Goal: Task Accomplishment & Management: Manage account settings

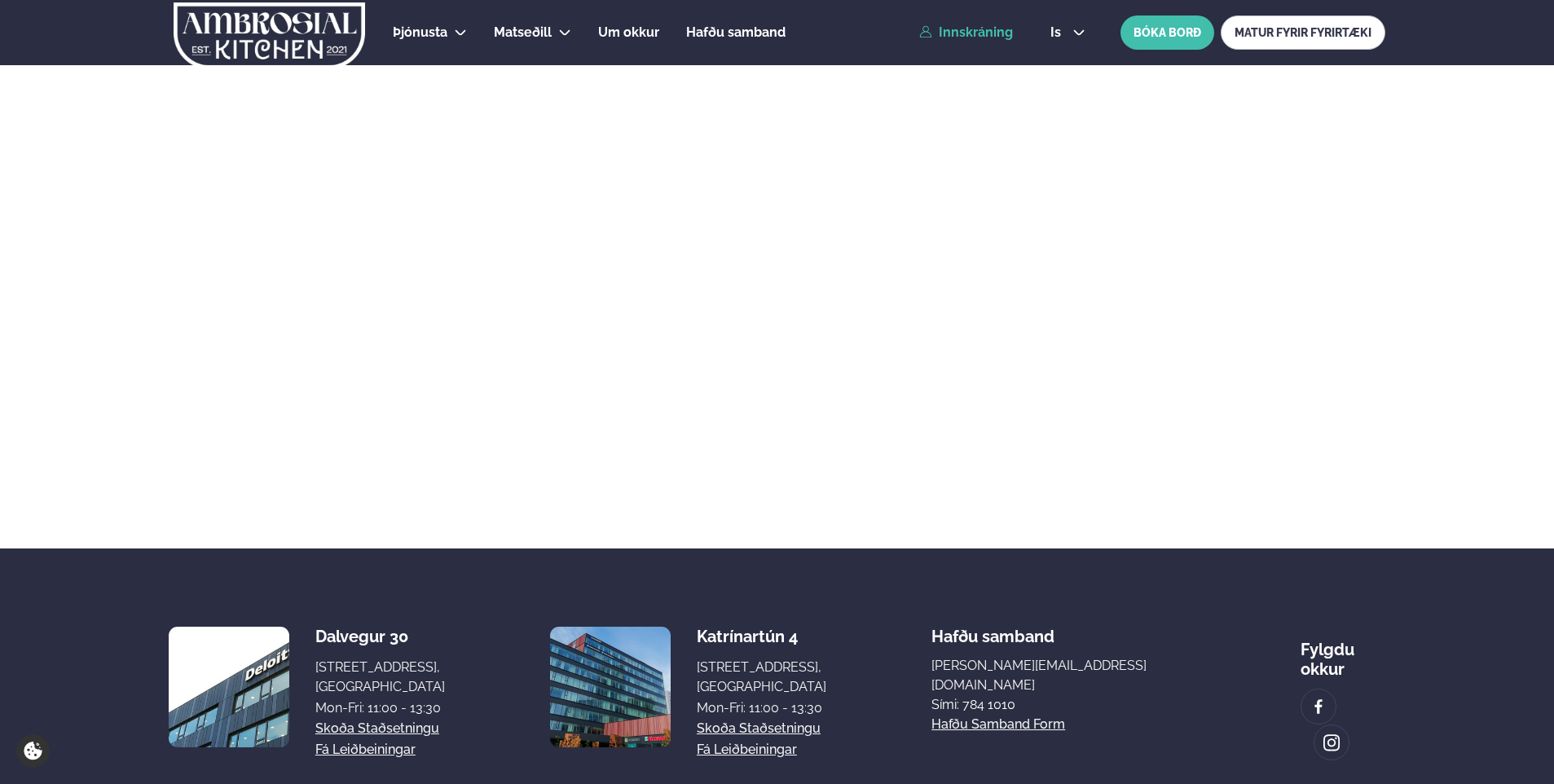
click at [975, 25] on link "Innskráning" at bounding box center [966, 32] width 94 height 15
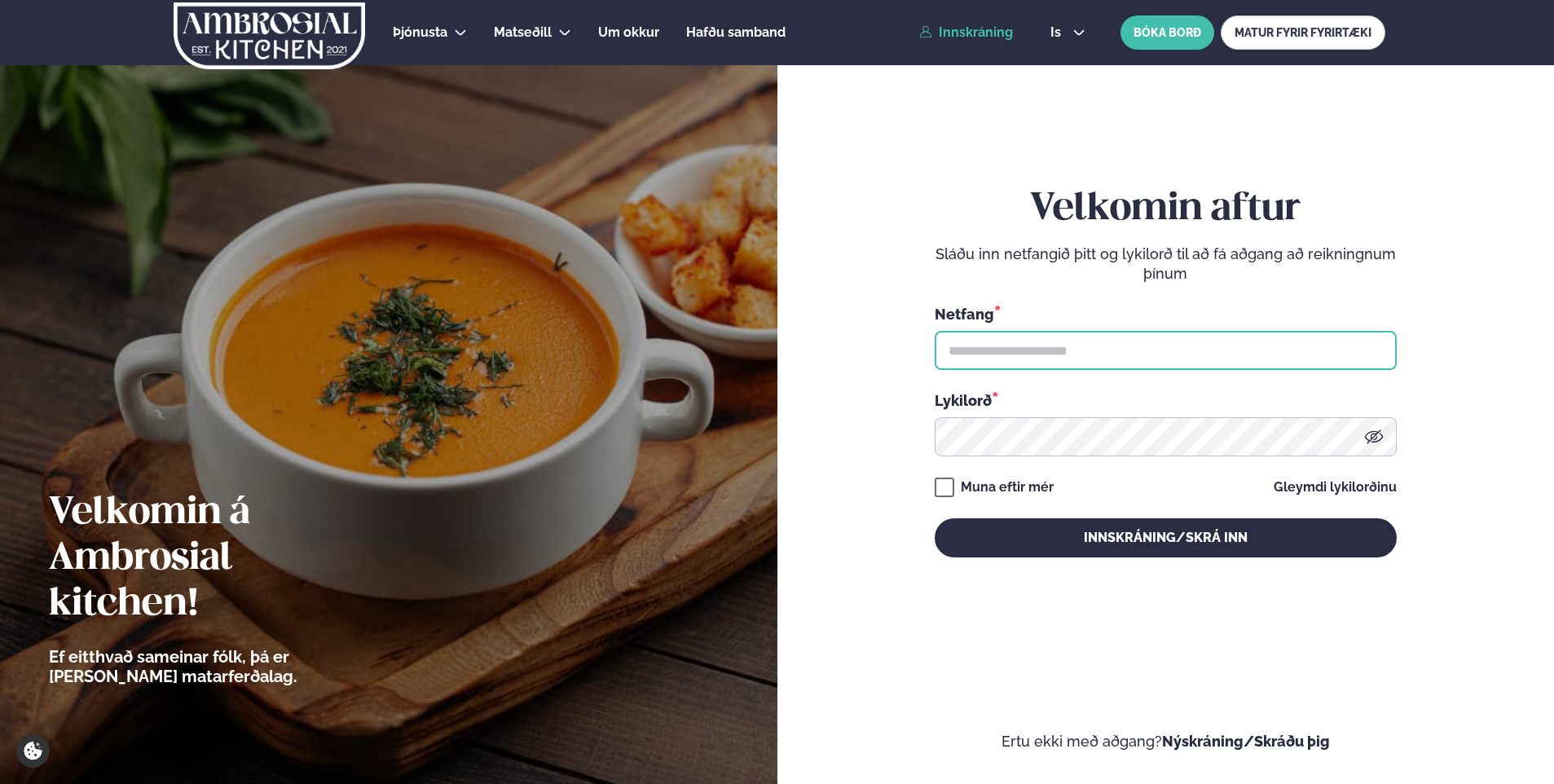
type input "**********"
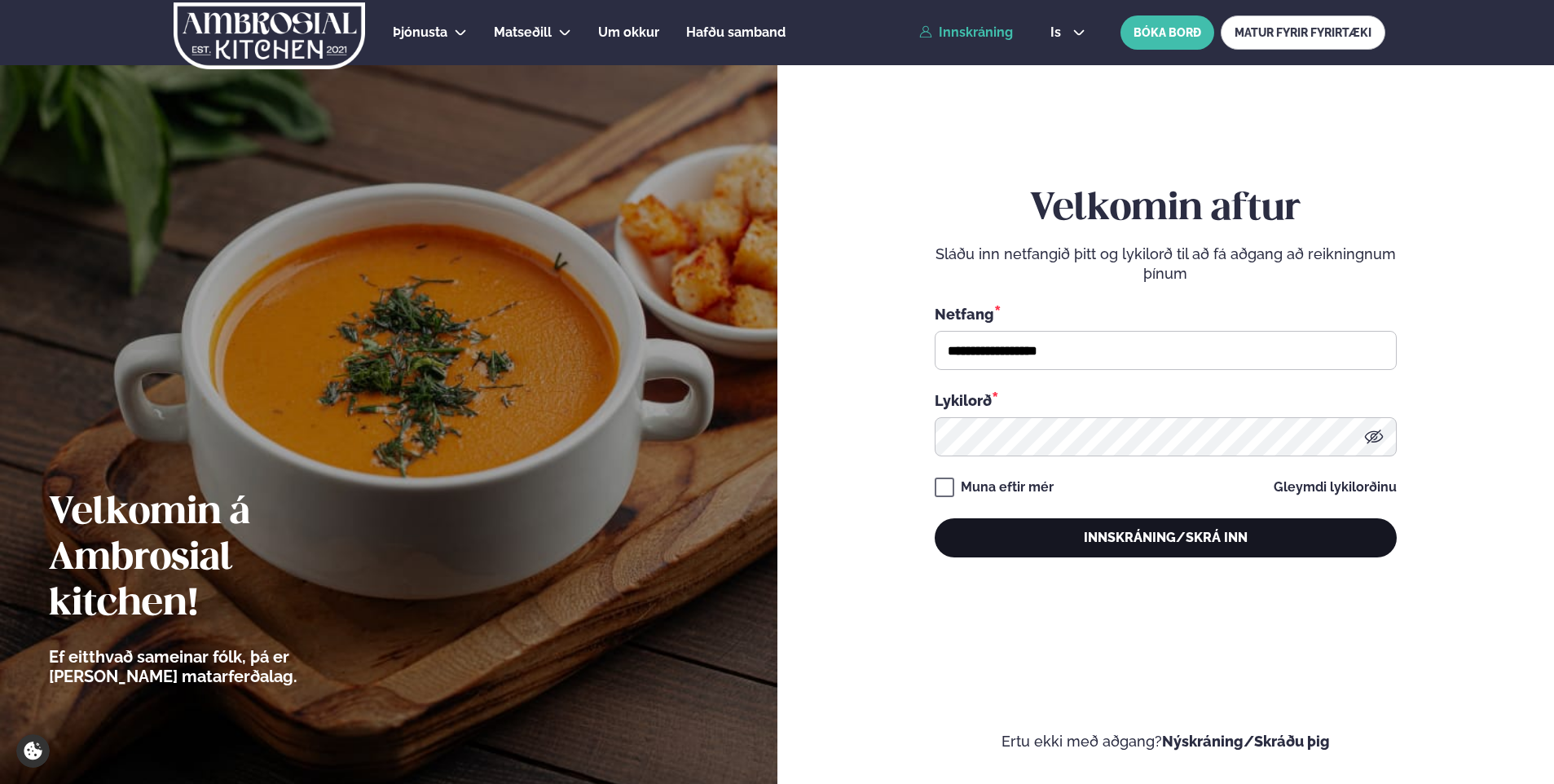
click at [1057, 542] on button "Innskráning/Skrá inn" at bounding box center [1166, 537] width 462 height 39
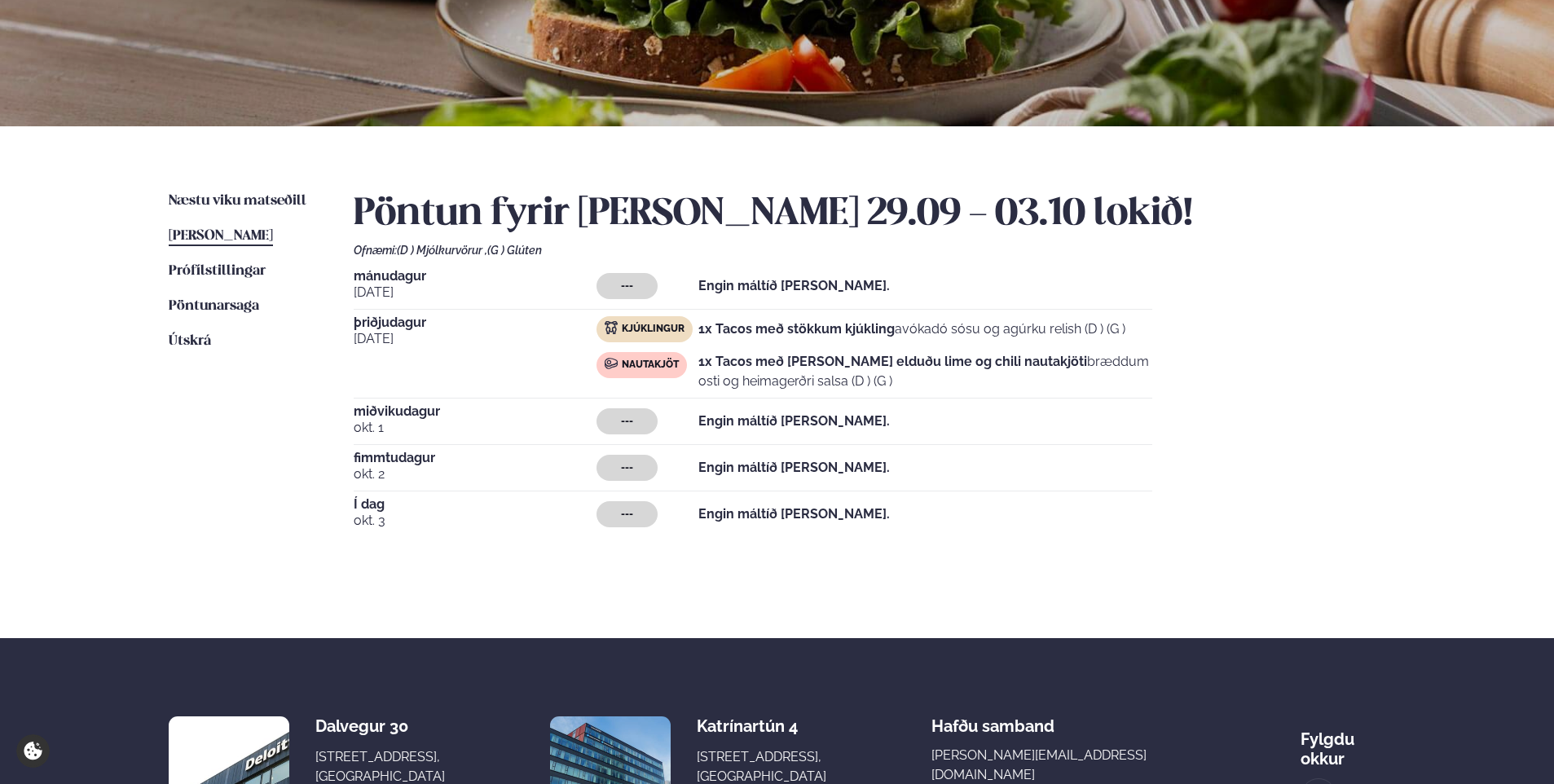
scroll to position [245, 0]
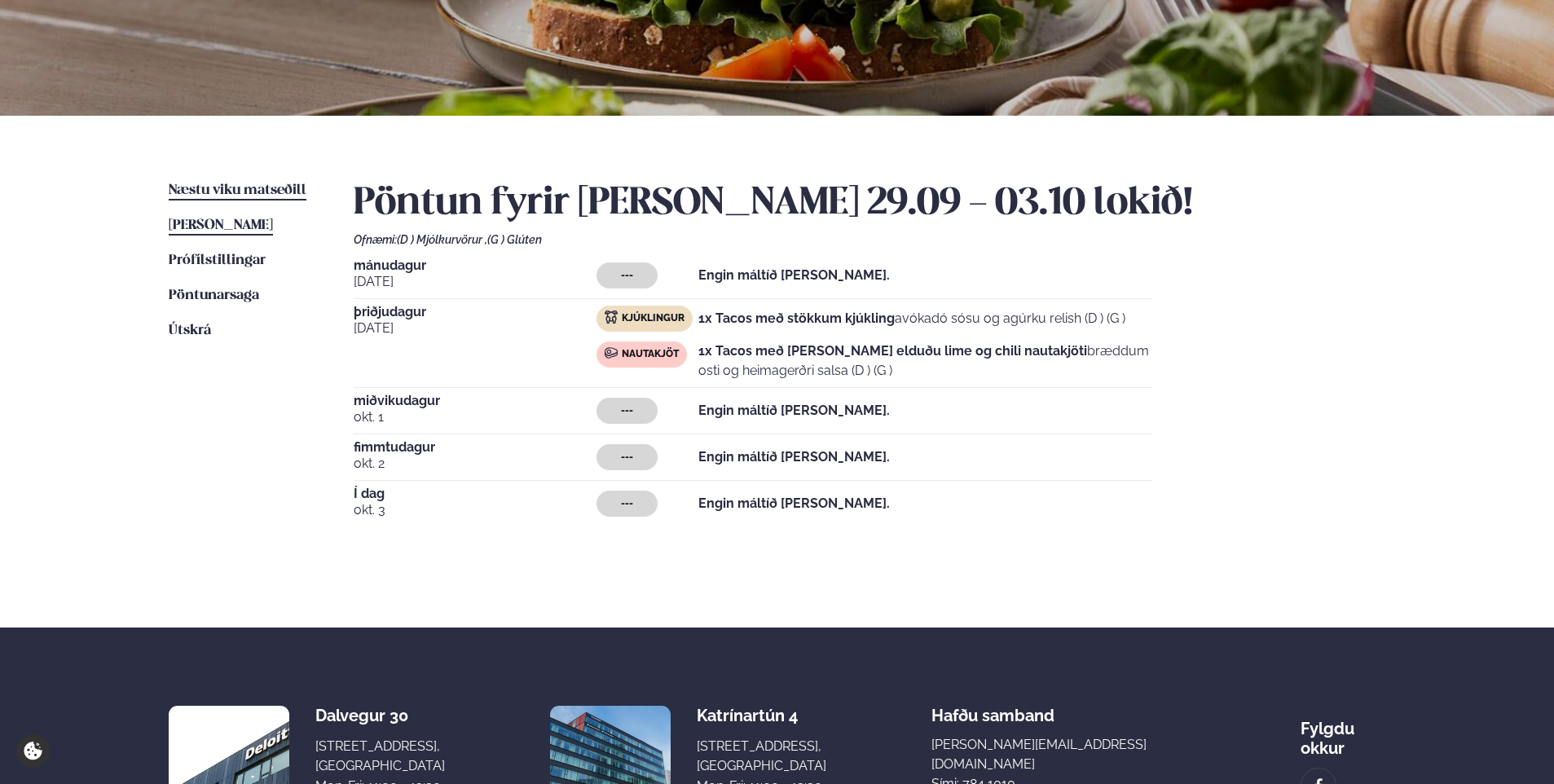
click at [185, 192] on span "Næstu viku matseðill" at bounding box center [237, 190] width 138 height 14
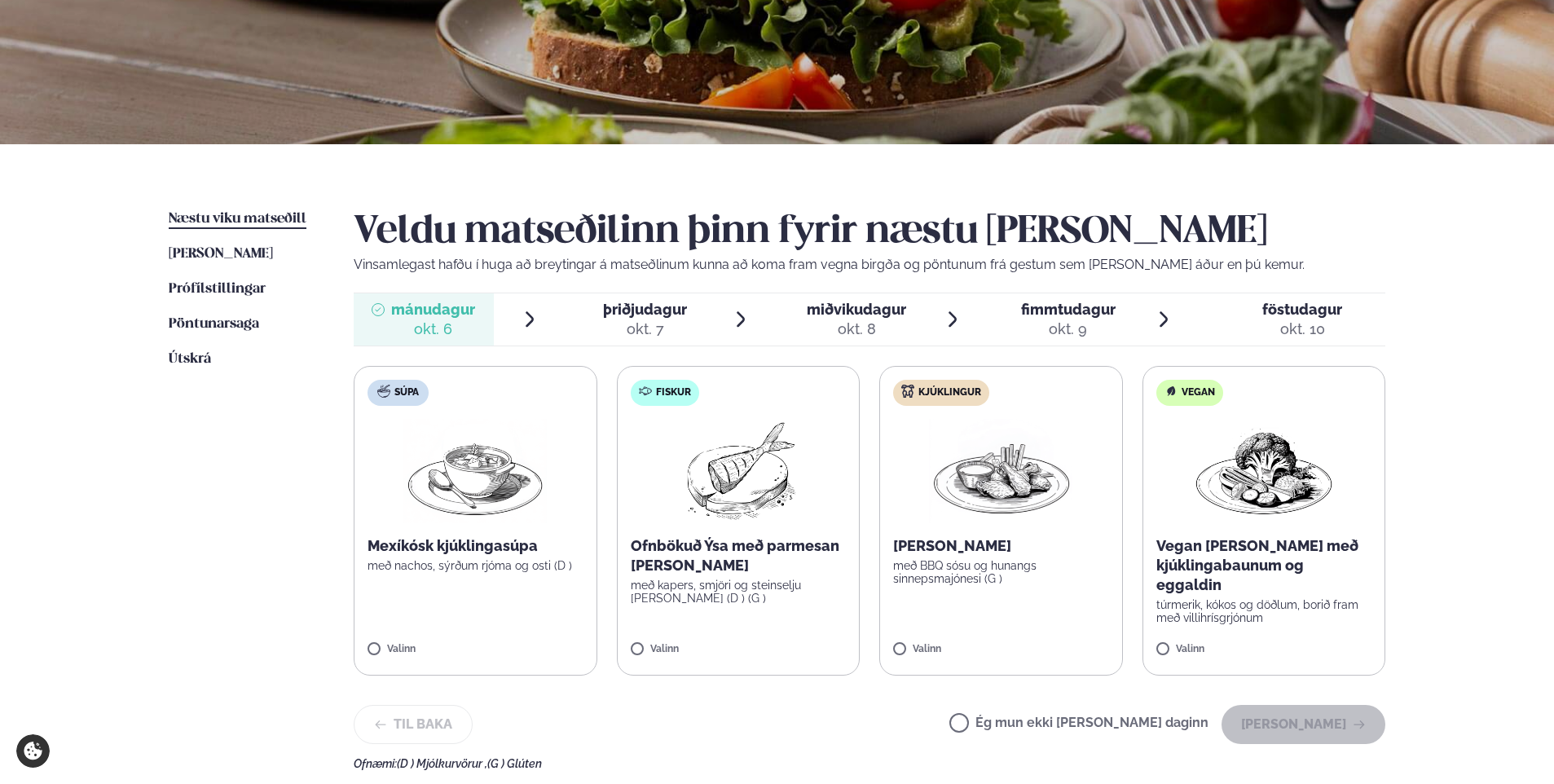
scroll to position [245, 0]
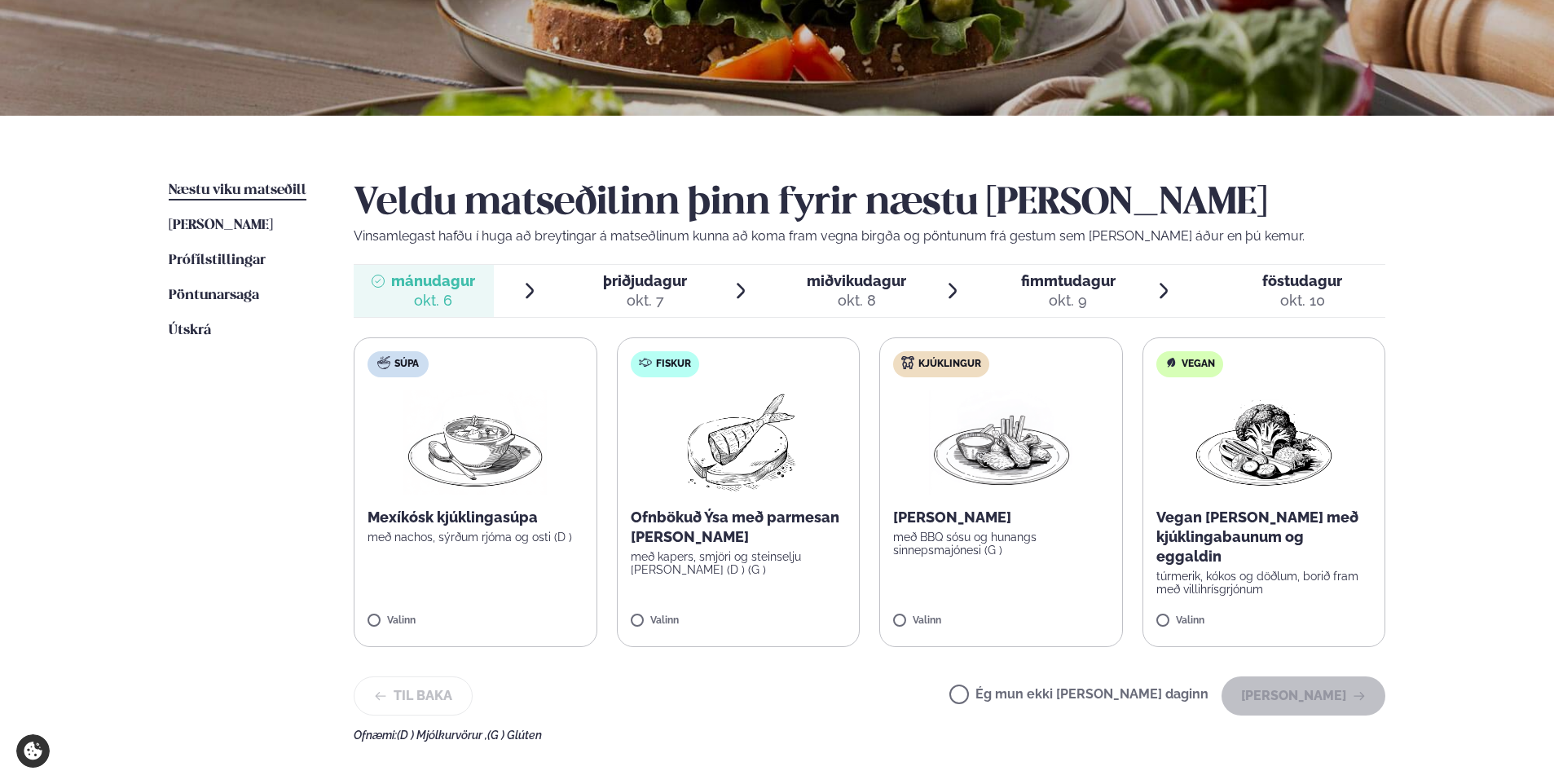
click at [602, 290] on span "þriðjudagur þri. [DATE]" at bounding box center [635, 291] width 140 height 52
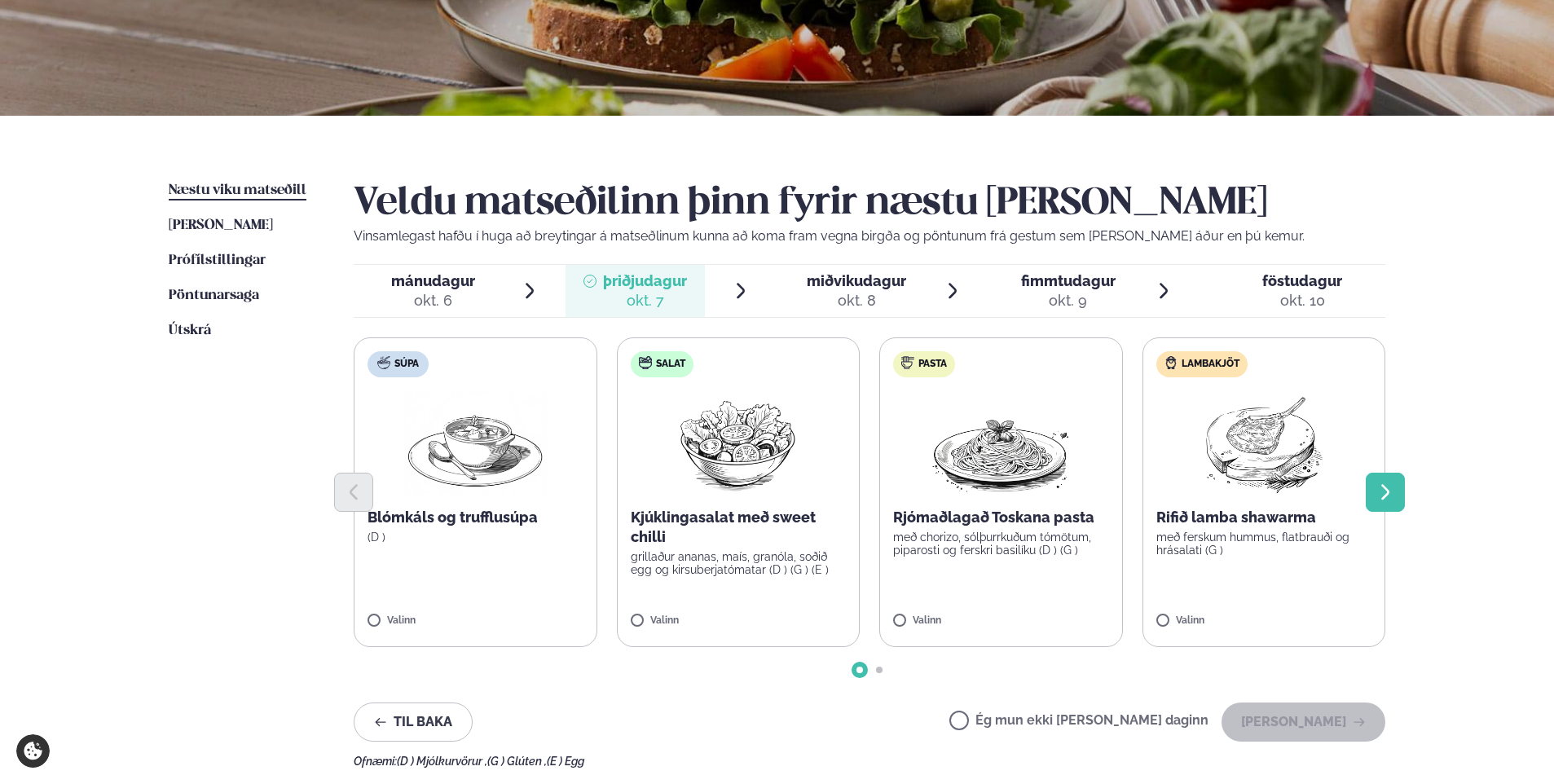
click at [1387, 486] on icon "Next slide" at bounding box center [1385, 491] width 19 height 19
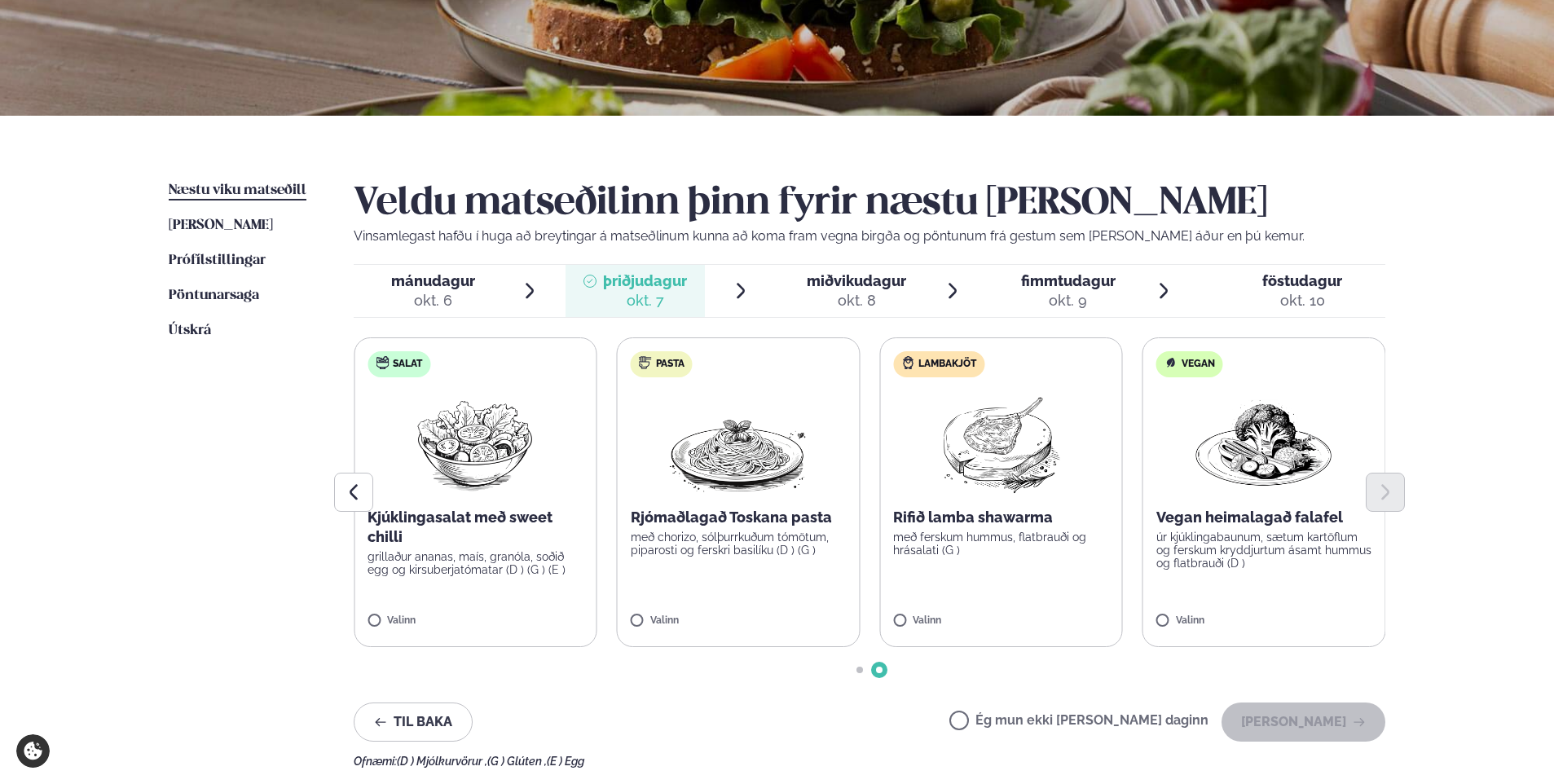
click at [879, 299] on div "okt. 8" at bounding box center [856, 300] width 99 height 19
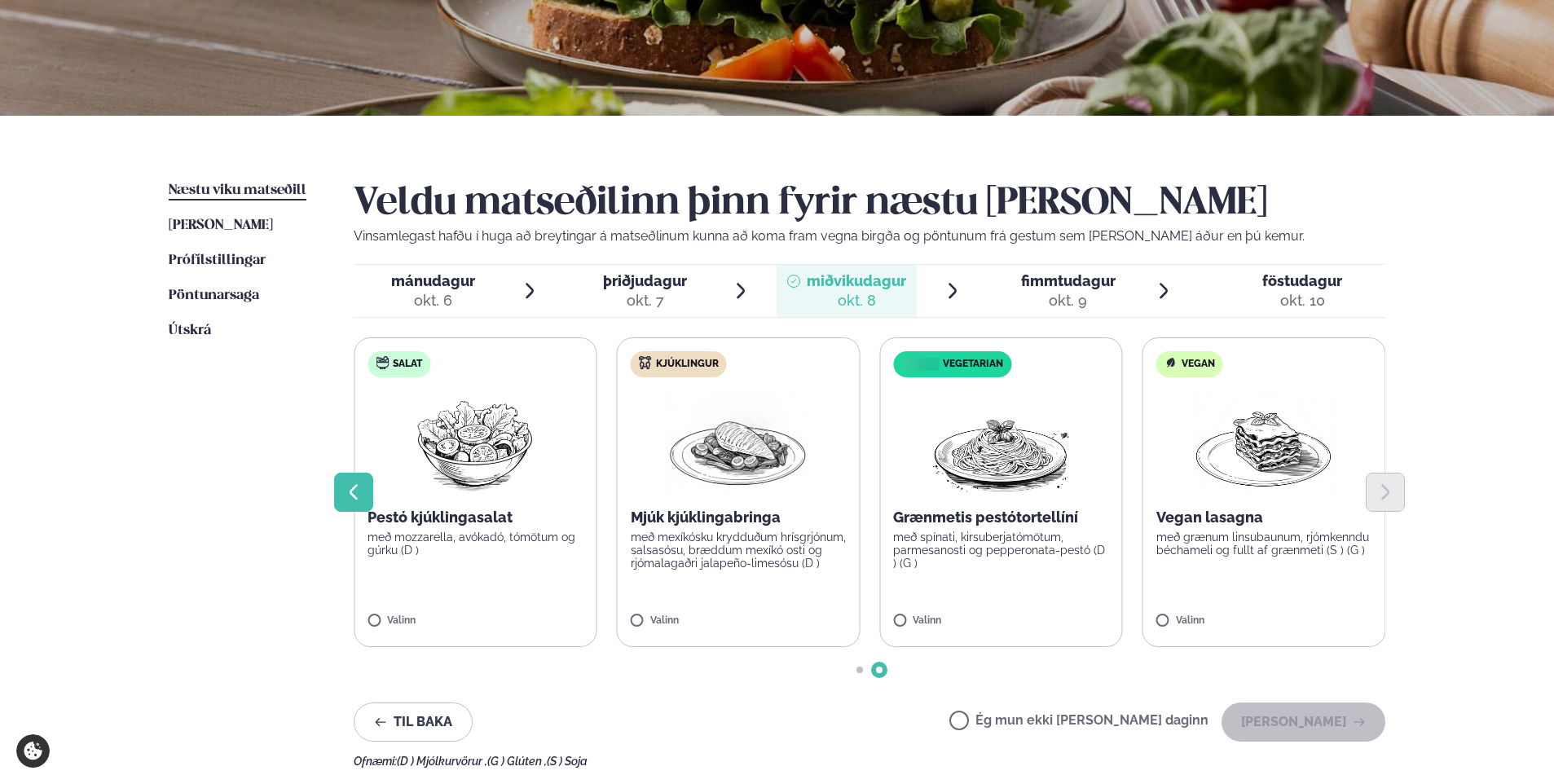
click at [352, 486] on icon "Previous slide" at bounding box center [353, 491] width 19 height 19
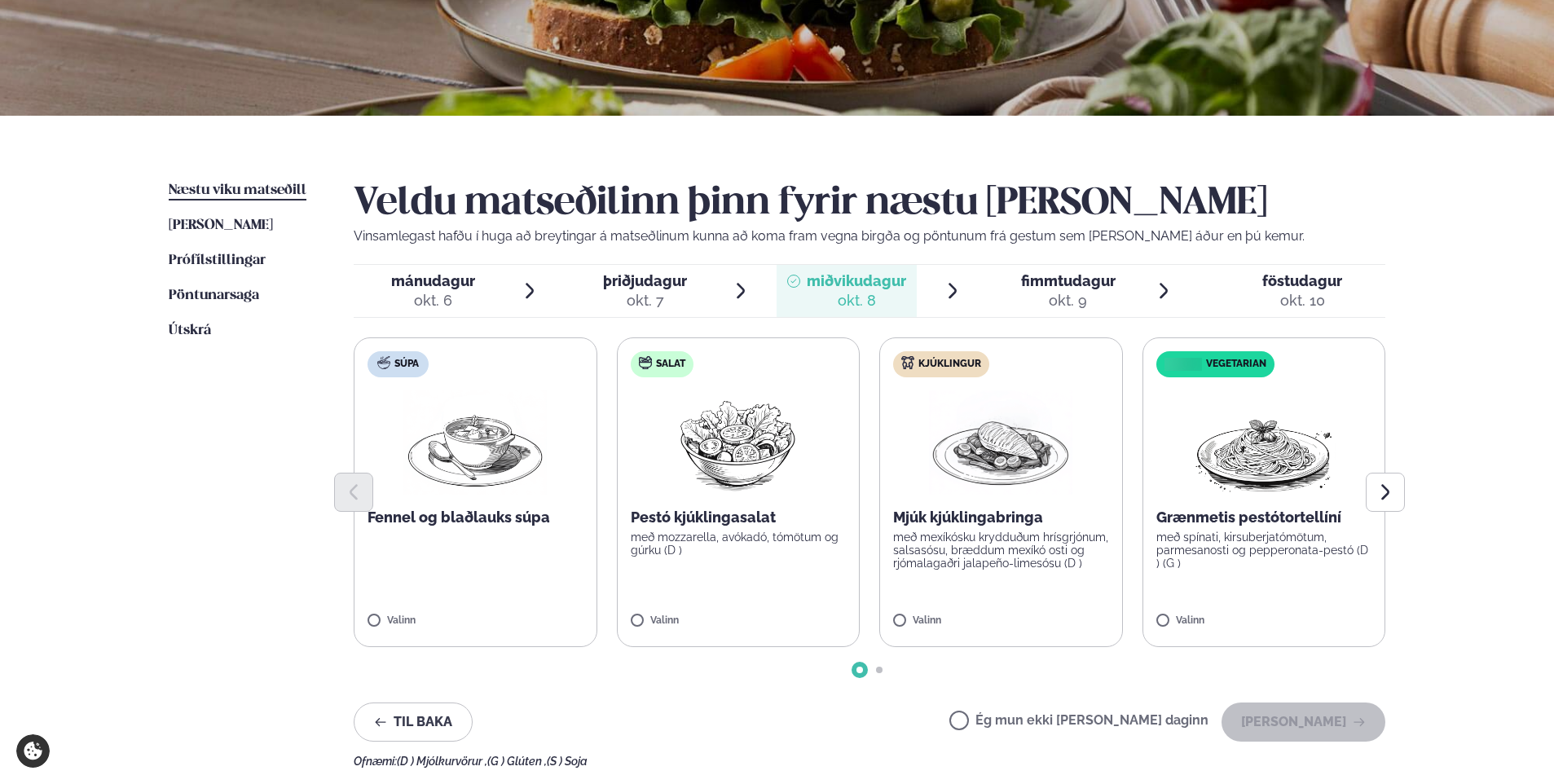
click at [1091, 296] on div "okt. 9" at bounding box center [1068, 300] width 95 height 19
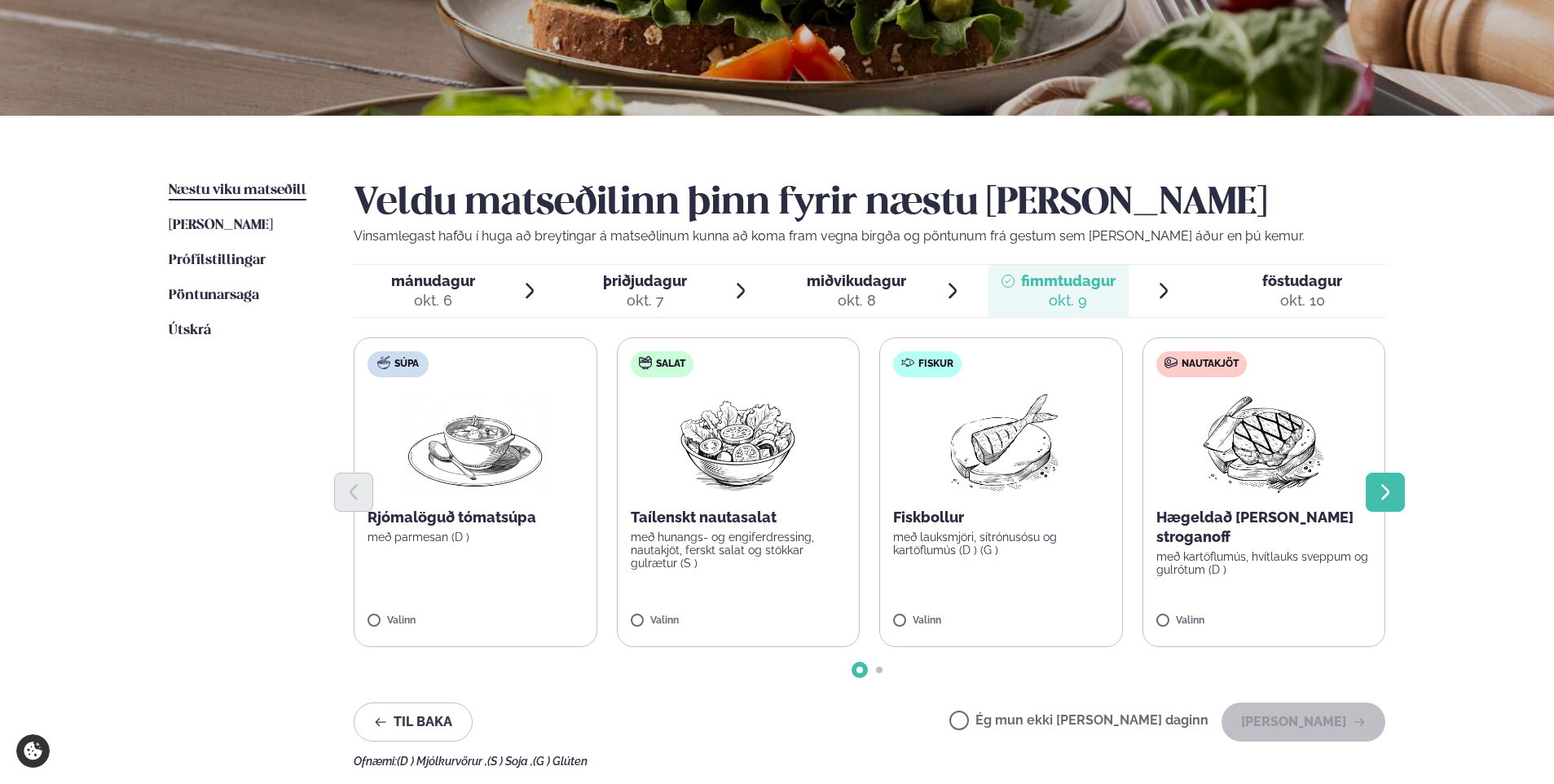
click at [1395, 498] on button "Next slide" at bounding box center [1385, 492] width 39 height 39
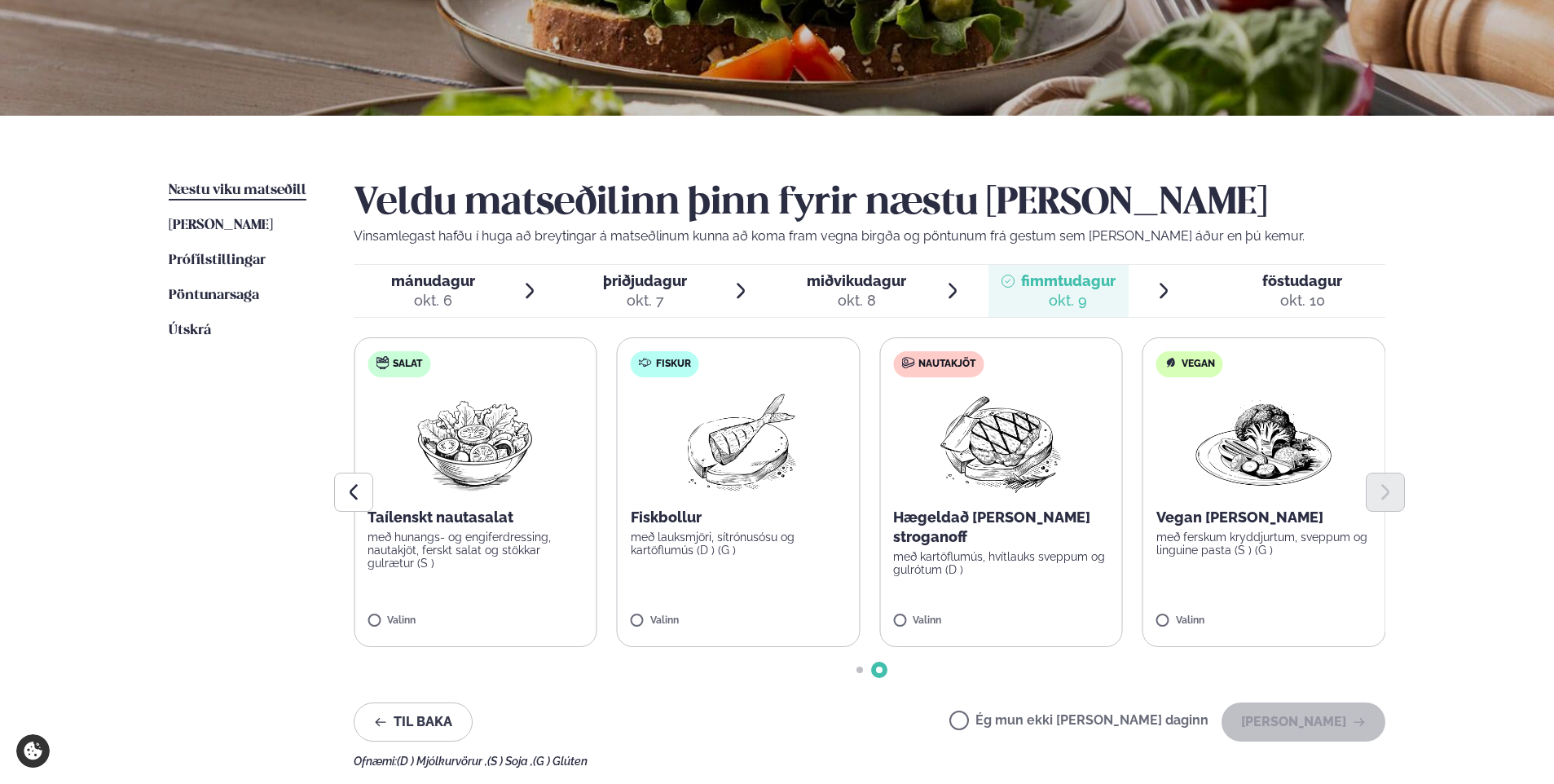
click at [1295, 294] on div "okt. 10" at bounding box center [1303, 300] width 80 height 19
